Goal: Task Accomplishment & Management: Complete application form

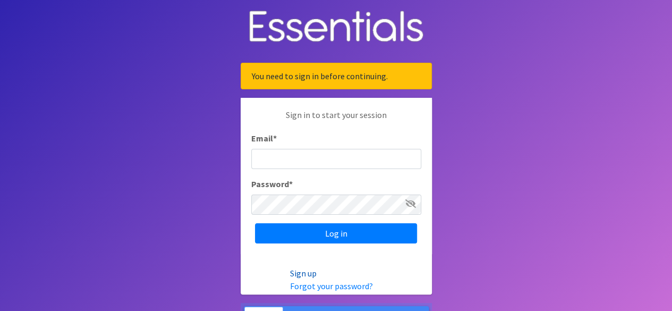
click at [307, 272] on link "Sign up" at bounding box center [303, 273] width 27 height 11
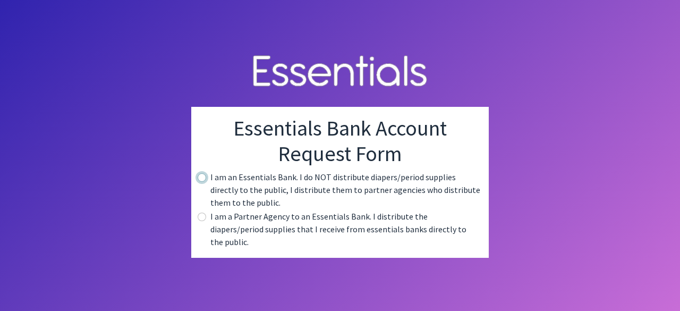
click at [203, 181] on input "radio" at bounding box center [202, 177] width 8 height 8
radio input "true"
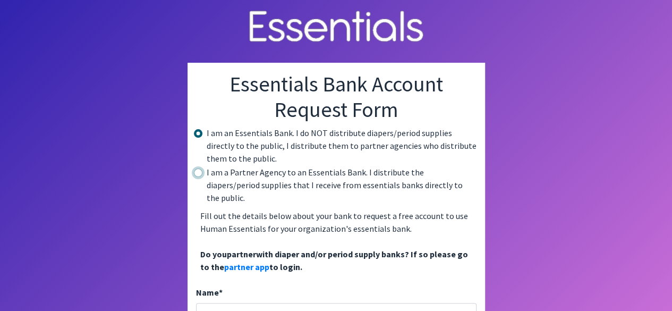
click at [200, 171] on input "radio" at bounding box center [198, 172] width 8 height 8
radio input "true"
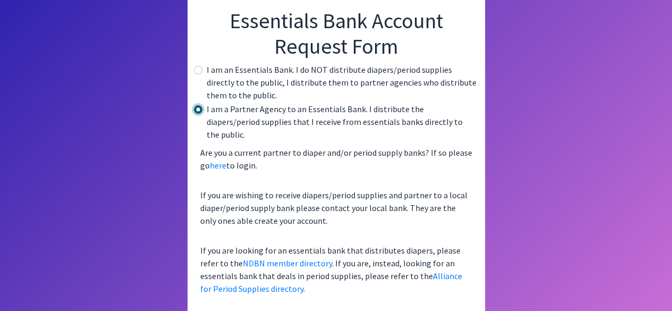
scroll to position [64, 0]
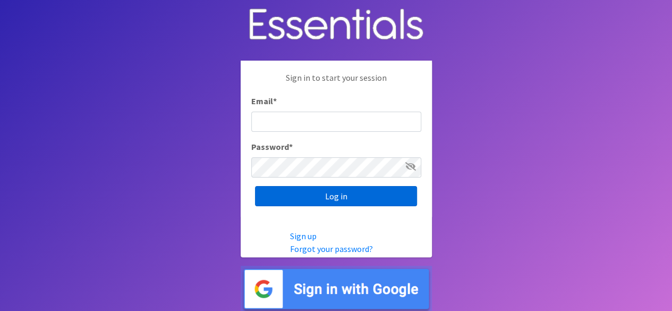
scroll to position [2, 0]
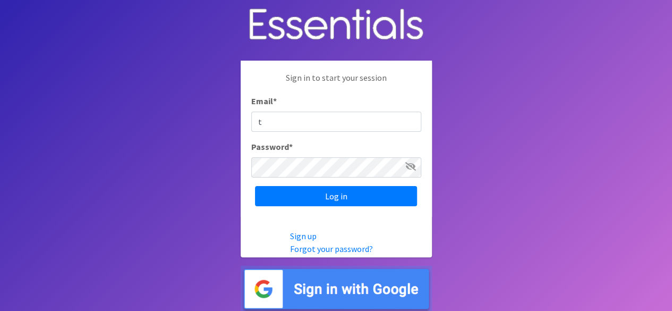
type input "t_"
